Goal: Transaction & Acquisition: Book appointment/travel/reservation

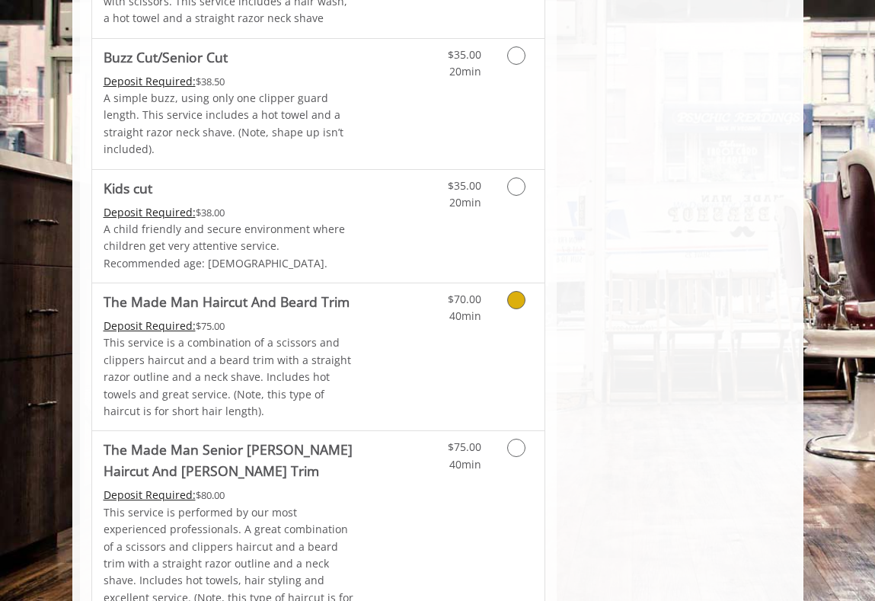
click at [519, 291] on icon "Grooming services" at bounding box center [516, 300] width 18 height 18
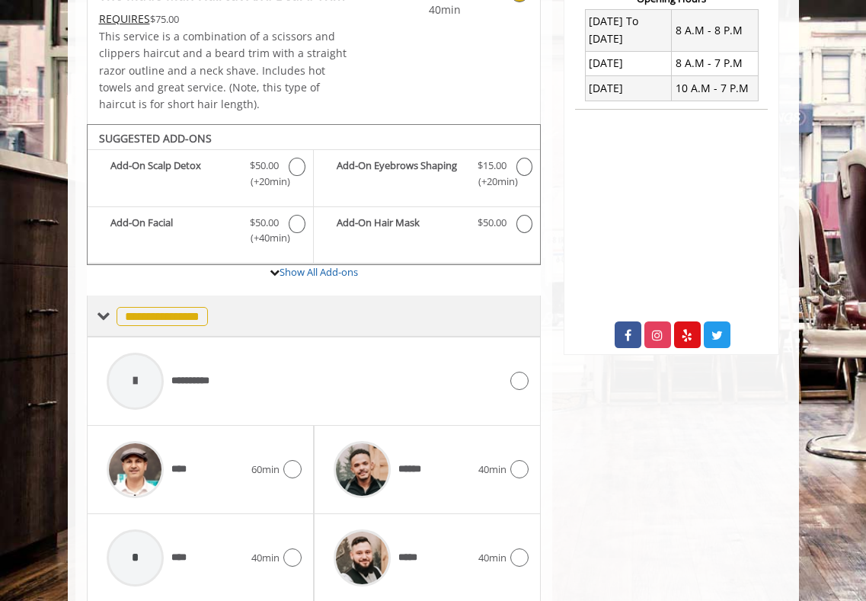
scroll to position [396, 0]
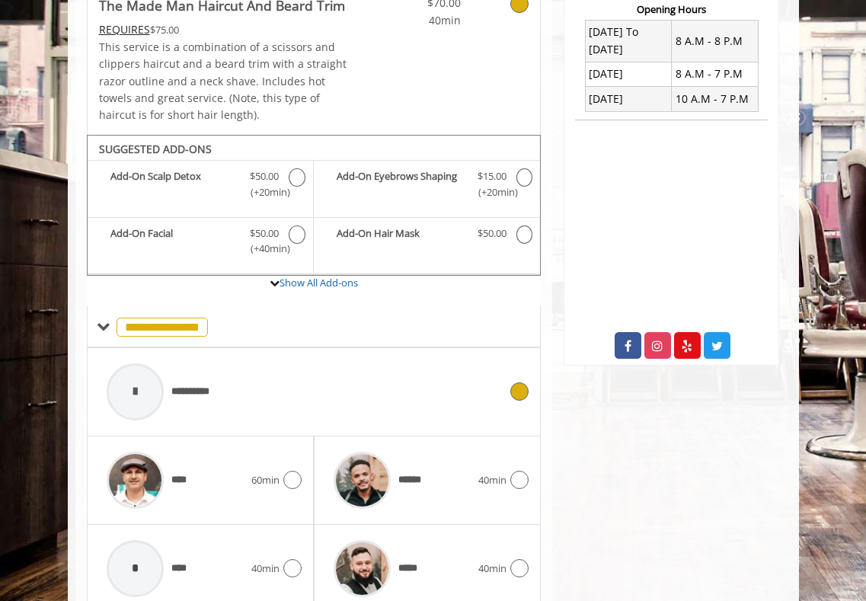
click at [520, 395] on icon at bounding box center [519, 391] width 18 height 18
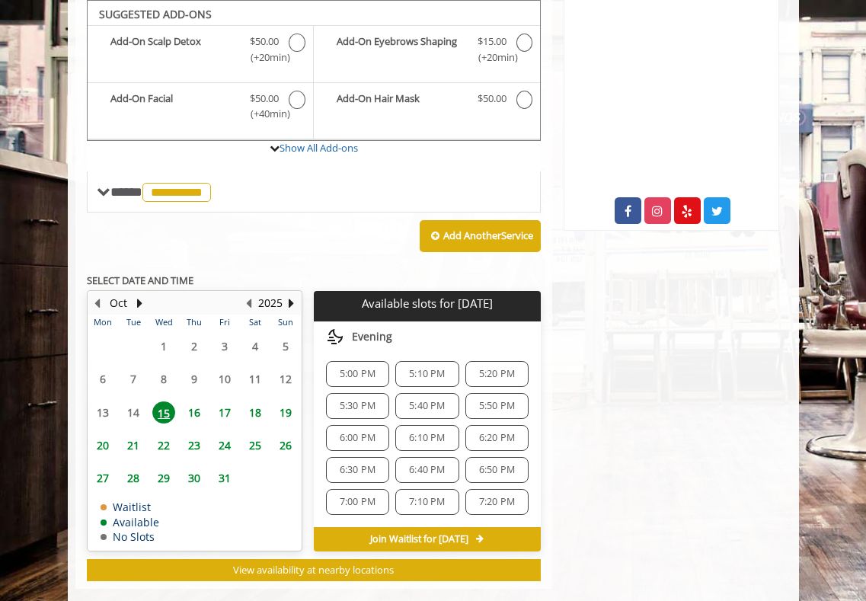
scroll to position [555, 0]
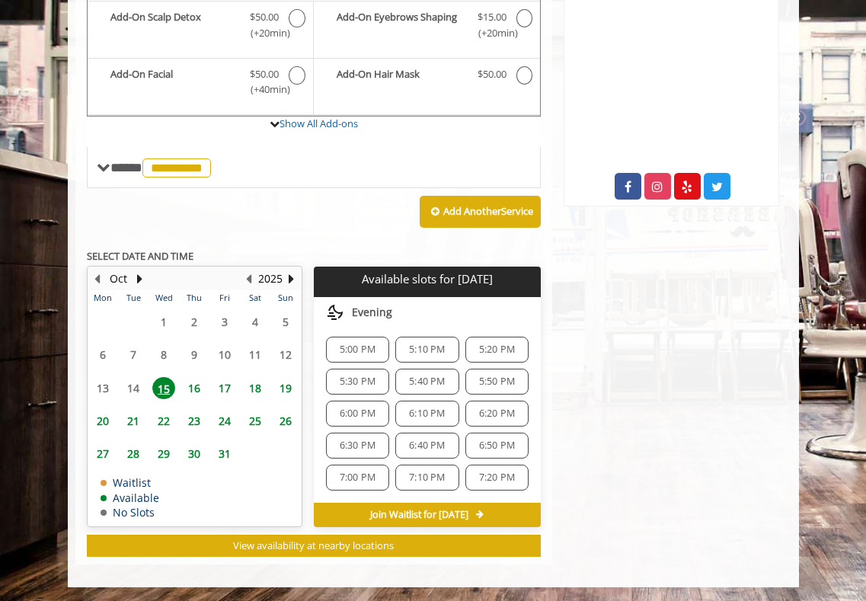
click at [479, 481] on span "7:20 PM" at bounding box center [497, 478] width 36 height 12
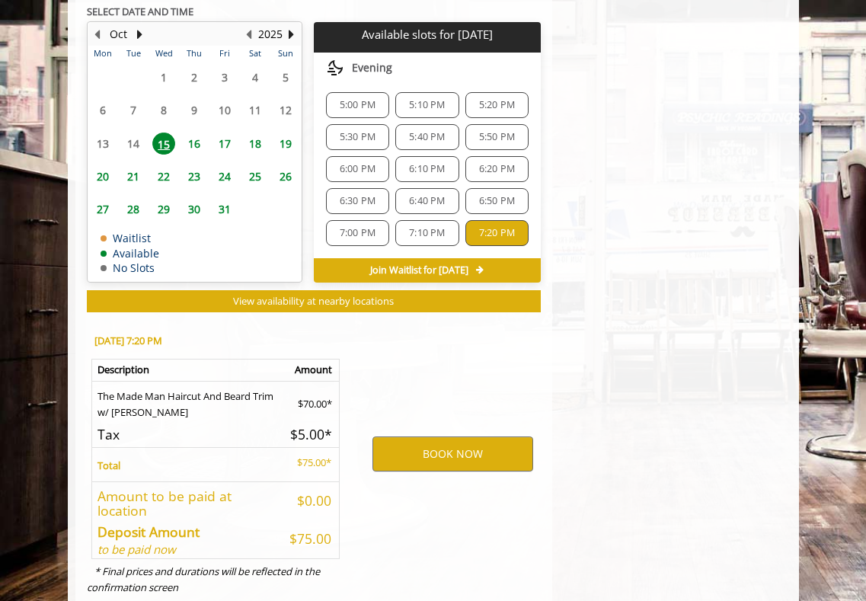
scroll to position [840, 0]
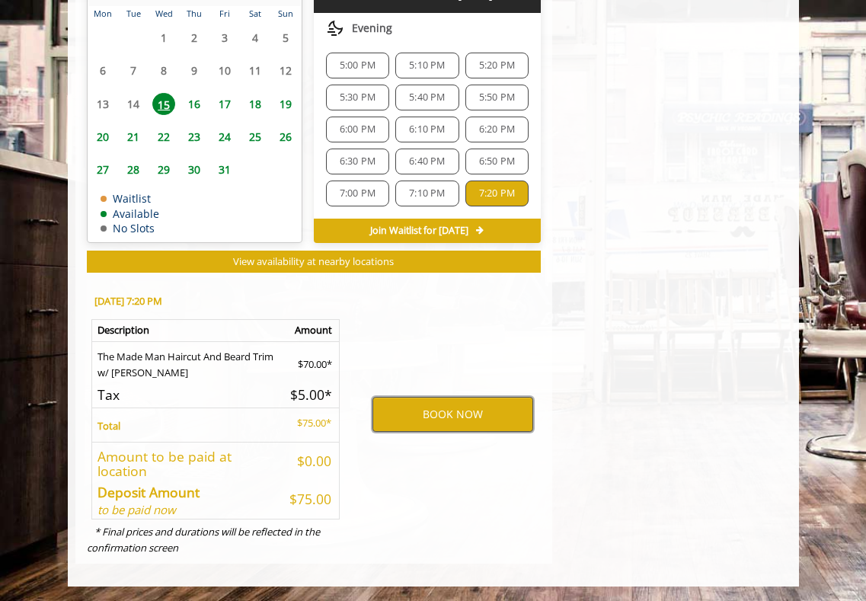
click at [430, 415] on button "BOOK NOW" at bounding box center [453, 414] width 161 height 35
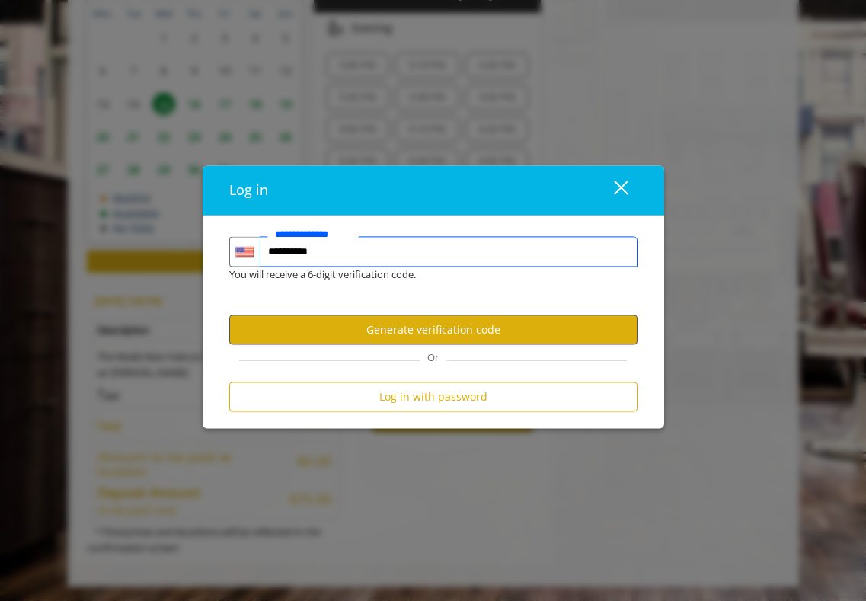
type input "**********"
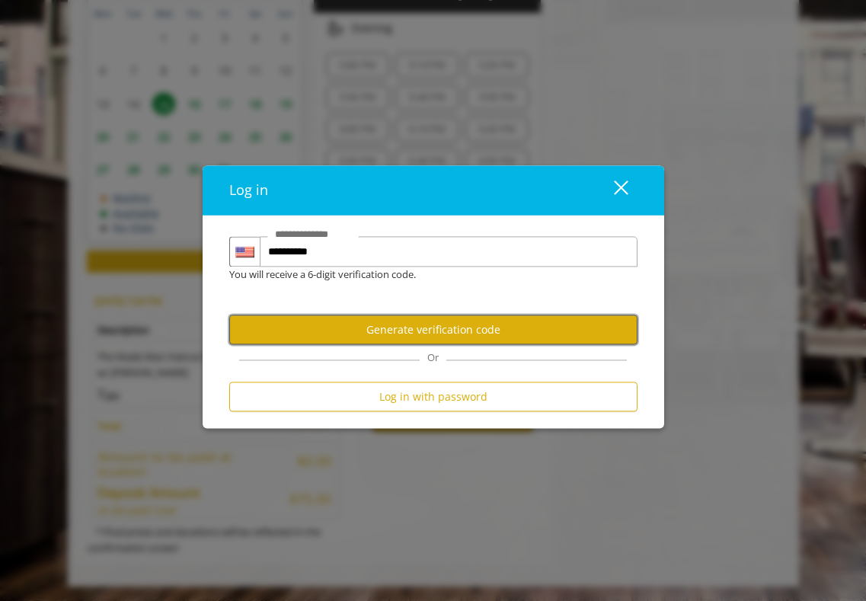
click at [446, 327] on button "Generate verification code" at bounding box center [433, 330] width 408 height 30
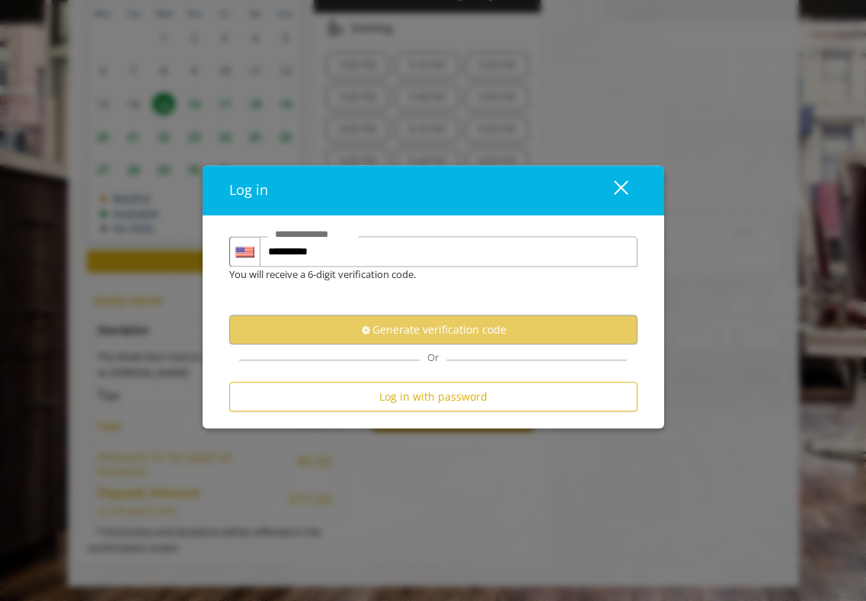
scroll to position [0, 0]
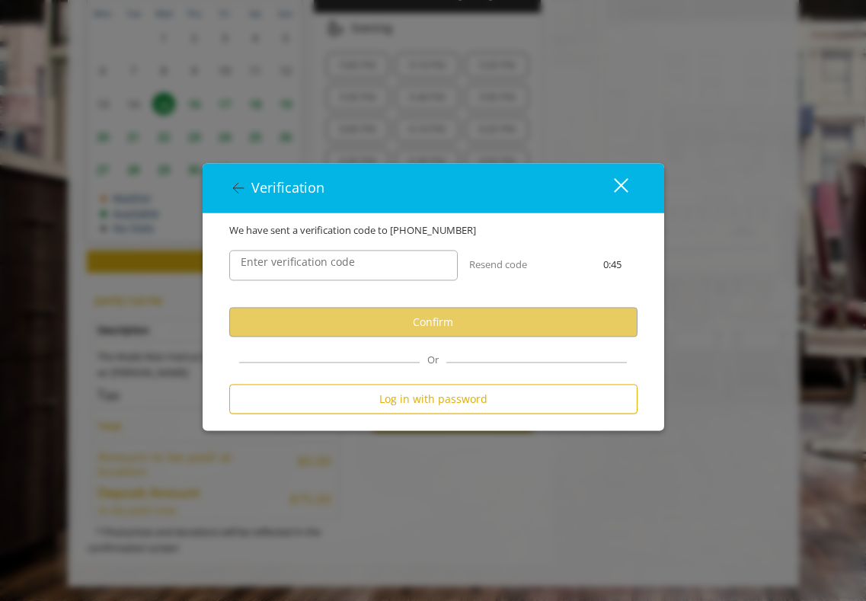
click at [328, 269] on label "Enter verification code" at bounding box center [298, 262] width 130 height 17
click at [328, 269] on input "Enter verification code" at bounding box center [343, 265] width 229 height 30
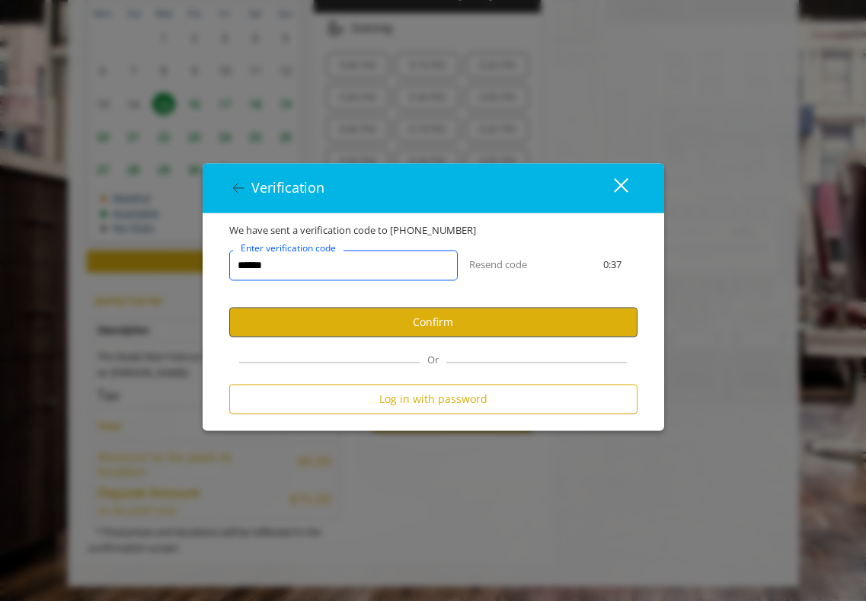
type input "******"
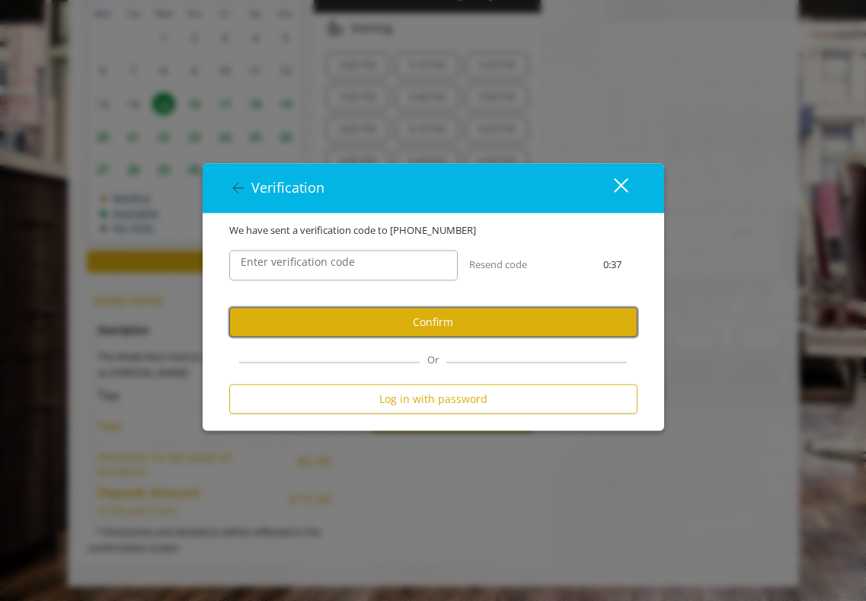
click at [373, 315] on button "Confirm" at bounding box center [433, 322] width 408 height 30
